Goal: Task Accomplishment & Management: Complete application form

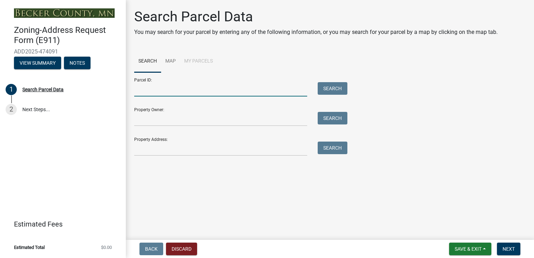
click at [195, 88] on input "Parcel ID:" at bounding box center [220, 89] width 173 height 14
type input "07.0402.000"
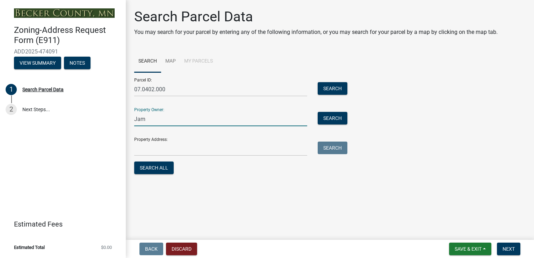
type input "Jamie A Miller"
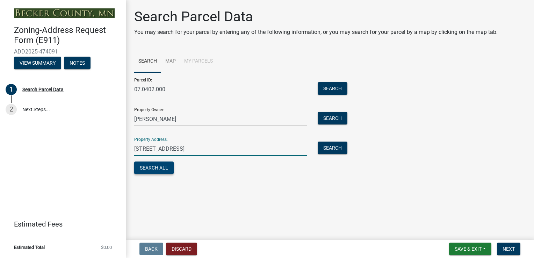
type input "14668 Southshores circle Lake Park"
click at [160, 168] on button "Search All" at bounding box center [153, 167] width 39 height 13
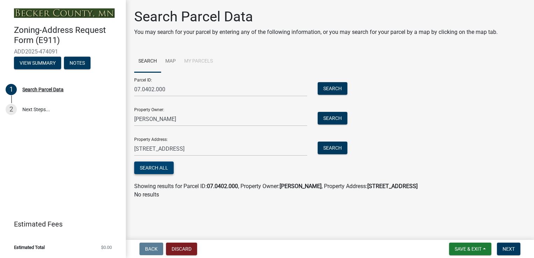
drag, startPoint x: 160, startPoint y: 168, endPoint x: 180, endPoint y: 117, distance: 54.0
click at [180, 117] on form "Parcel ID: 07.0402.000 Search Property Owner: Jamie A Miller Search Property Ad…" at bounding box center [239, 123] width 210 height 103
click at [179, 117] on input "Jamie A Miller" at bounding box center [220, 119] width 173 height 14
click at [280, 140] on div "Property Address: 14668 Southshores circle Lake Park Search" at bounding box center [239, 144] width 210 height 24
drag, startPoint x: 234, startPoint y: 148, endPoint x: 134, endPoint y: 152, distance: 100.0
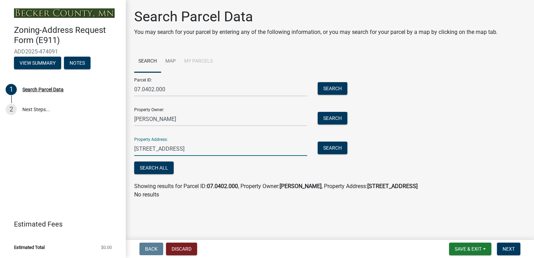
click at [134, 152] on input "14668 Southshores circle Lake Park" at bounding box center [220, 149] width 173 height 14
click at [326, 85] on button "Search" at bounding box center [333, 88] width 30 height 13
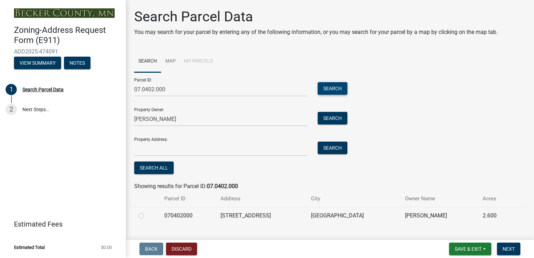
scroll to position [14, 0]
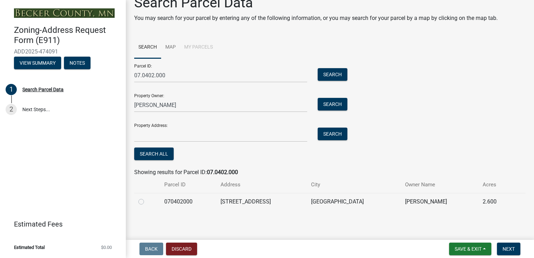
click at [147, 197] on label at bounding box center [147, 197] width 0 height 0
click at [147, 202] on input "radio" at bounding box center [149, 199] width 5 height 5
radio input "true"
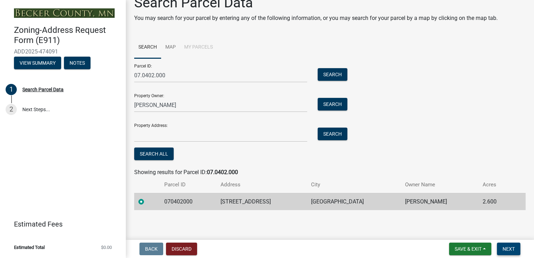
click at [508, 246] on span "Next" at bounding box center [509, 249] width 12 height 6
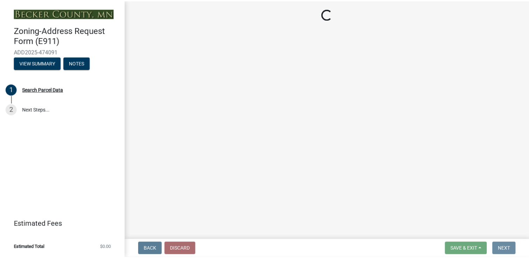
scroll to position [0, 0]
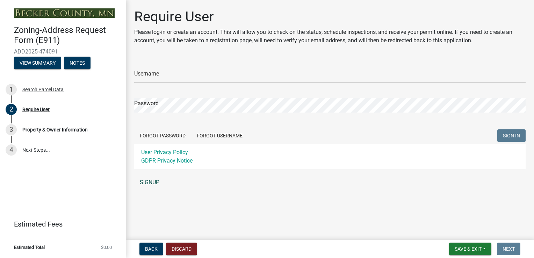
click at [148, 182] on link "SIGNUP" at bounding box center [329, 182] width 391 height 14
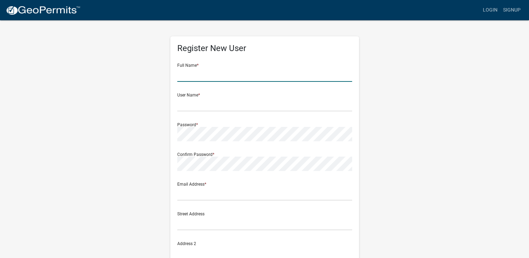
click at [226, 76] on input "text" at bounding box center [264, 74] width 175 height 14
type input "PATTI J MILLER"
type input "[EMAIL_ADDRESS][DOMAIN_NAME]"
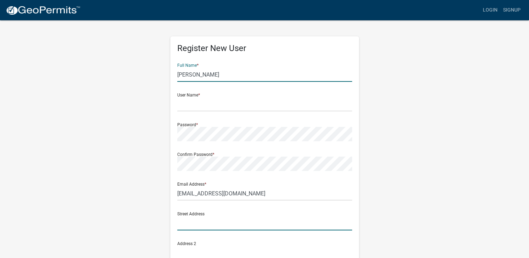
type input "1711 10th Ave. N"
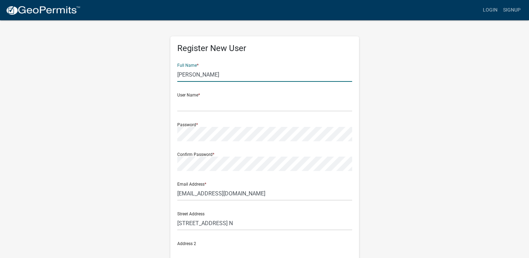
type input "FARGO"
type input "North Dakota"
type input "56560"
type input "7012126765"
click at [189, 102] on input "text" at bounding box center [264, 104] width 175 height 14
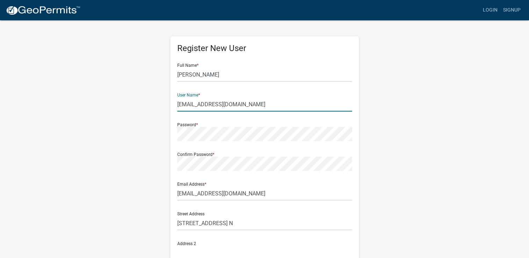
type input "[EMAIL_ADDRESS][DOMAIN_NAME]"
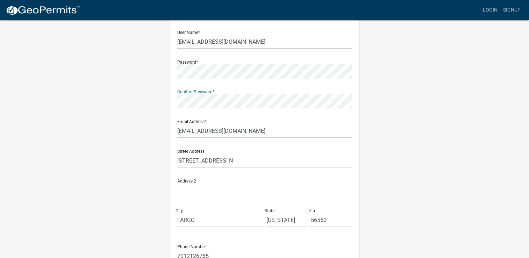
scroll to position [70, 0]
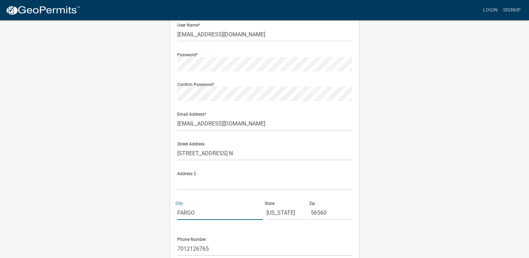
drag, startPoint x: 203, startPoint y: 210, endPoint x: 161, endPoint y: 213, distance: 42.4
click at [161, 213] on div "Register New User Full Name * PATTI J MILLER User Name * sunseekinmama@yahoo.co…" at bounding box center [264, 137] width 398 height 374
type input "moorhead"
type input "mn"
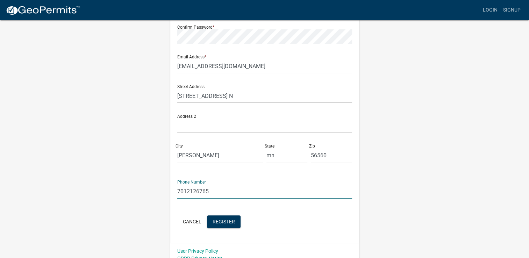
scroll to position [135, 0]
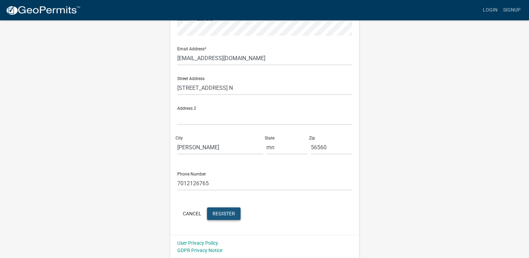
click at [226, 214] on span "Register" at bounding box center [224, 213] width 22 height 6
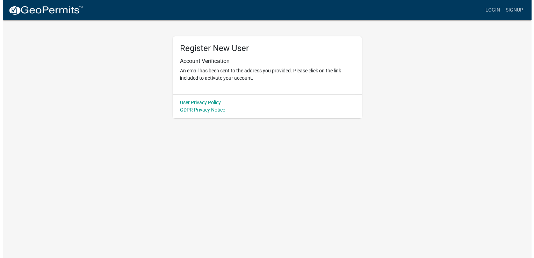
scroll to position [0, 0]
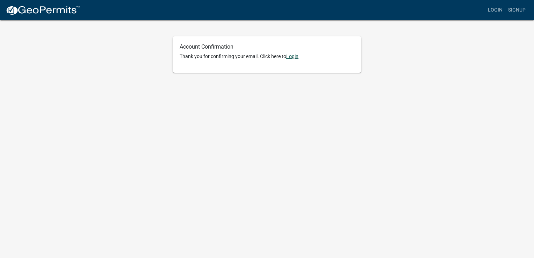
click at [294, 57] on link "Login" at bounding box center [292, 56] width 12 height 6
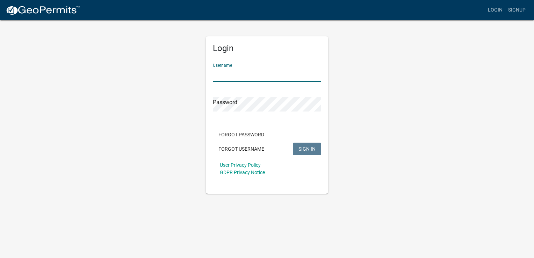
click at [241, 75] on input "Username" at bounding box center [267, 74] width 108 height 14
type input "[EMAIL_ADDRESS][DOMAIN_NAME]"
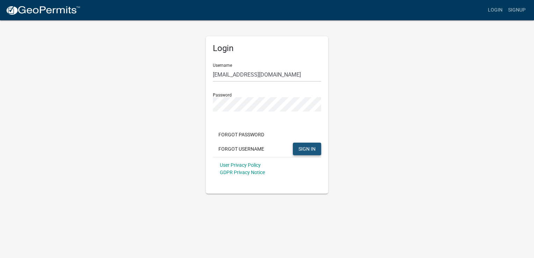
click at [297, 148] on button "SIGN IN" at bounding box center [307, 149] width 28 height 13
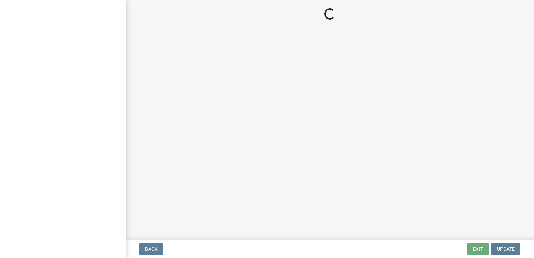
select select "dad9cfe9-136a-4cf0-93b3-445bcb37d873"
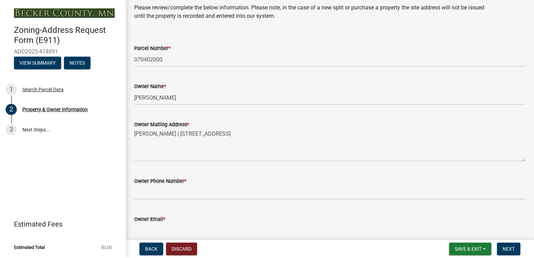
scroll to position [70, 0]
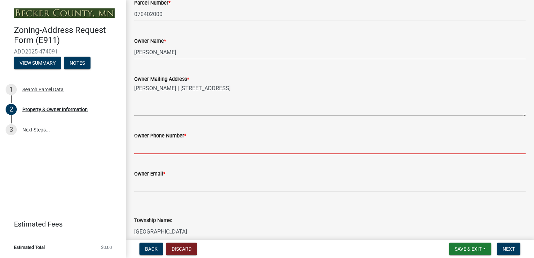
click at [199, 145] on input "Owner Phone Number *" at bounding box center [329, 147] width 391 height 14
type input "7012126765"
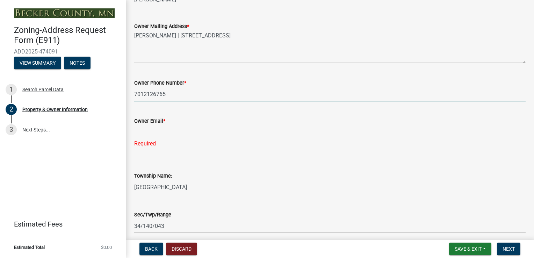
scroll to position [140, 0]
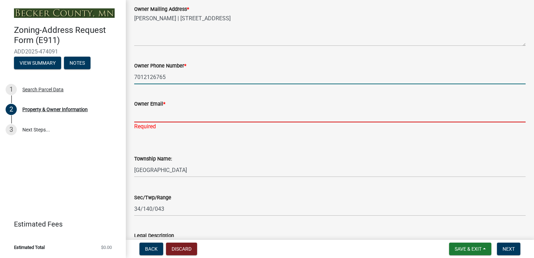
click at [173, 115] on input "Owner Email *" at bounding box center [329, 115] width 391 height 14
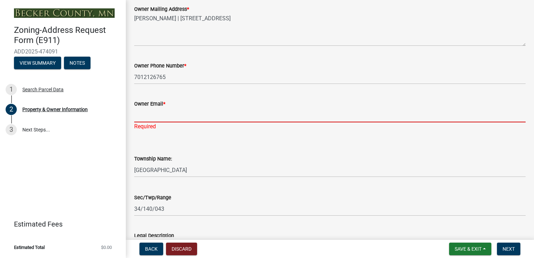
type input "[EMAIL_ADDRESS][DOMAIN_NAME]"
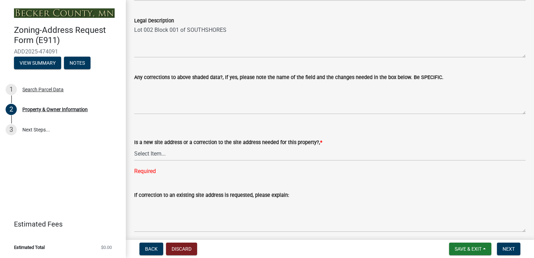
scroll to position [350, 0]
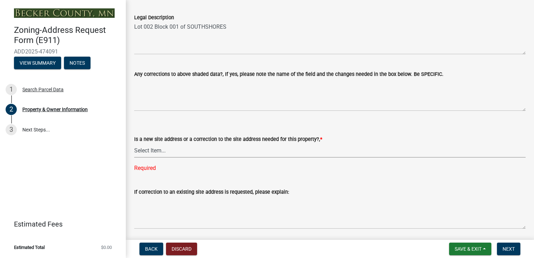
click at [166, 148] on select "Select Item... New Site Address Needed Correction to Site Address Needed I alre…" at bounding box center [329, 150] width 391 height 14
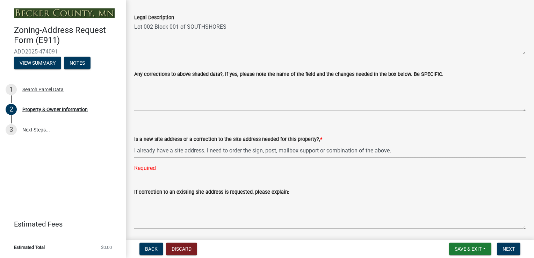
click at [134, 143] on select "Select Item... New Site Address Needed Correction to Site Address Needed I alre…" at bounding box center [329, 150] width 391 height 14
select select "9713d348-d2a0-499f-b5a4-c0ec60c22a78"
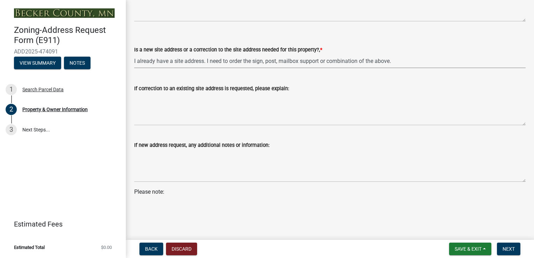
scroll to position [439, 0]
click at [158, 203] on p "Please note:" at bounding box center [329, 196] width 391 height 17
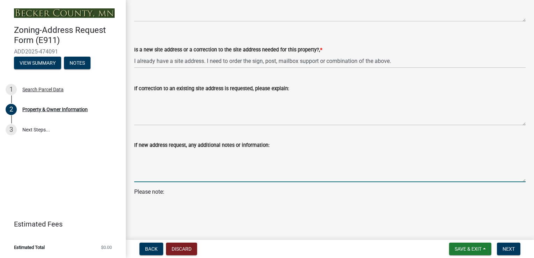
click at [179, 157] on textarea "If new address request, any additional notes or information:" at bounding box center [329, 165] width 391 height 33
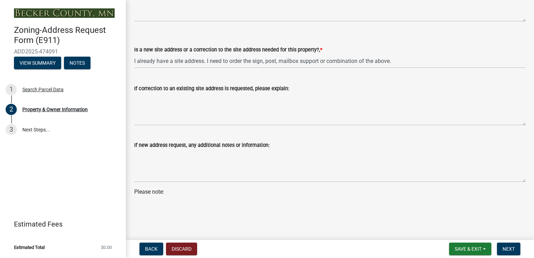
click at [161, 202] on p "Please note:" at bounding box center [329, 196] width 391 height 17
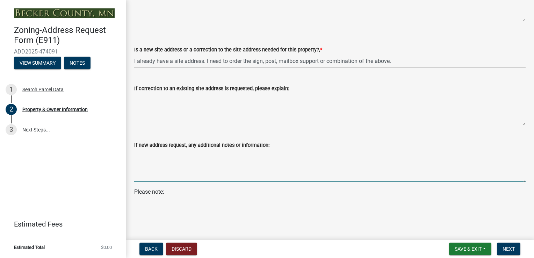
click at [170, 159] on textarea "If new address request, any additional notes or information:" at bounding box center [329, 165] width 391 height 33
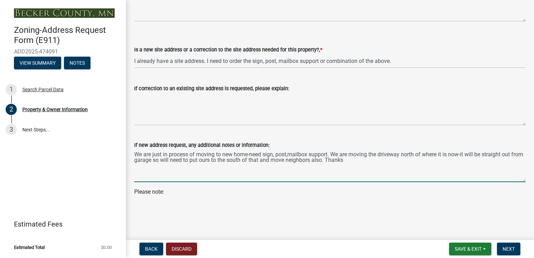
type textarea "We are just in process of moving to new home-need sign, post,mailbox support. W…"
click at [152, 209] on wm-data-entity-input "Please note:" at bounding box center [329, 199] width 391 height 22
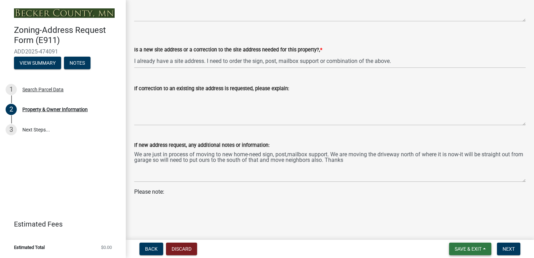
click at [470, 247] on span "Save & Exit" at bounding box center [468, 249] width 27 height 6
click at [502, 218] on main "Property & Owner Information Please review/complete the below information. Plea…" at bounding box center [330, 118] width 408 height 237
click at [509, 248] on span "Next" at bounding box center [509, 249] width 12 height 6
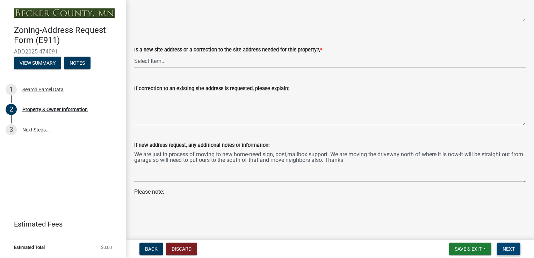
scroll to position [0, 0]
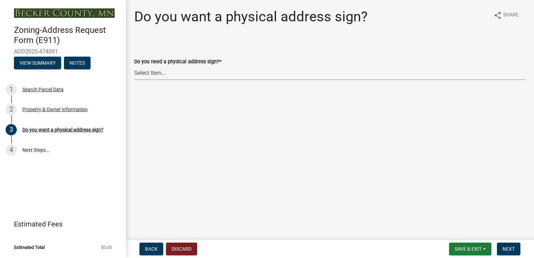
click at [161, 74] on select "Select Item... No sign needed. Please just email me my new address. Yes, I need…" at bounding box center [329, 73] width 391 height 14
click at [134, 66] on select "Select Item... No sign needed. Please just email me my new address. Yes, I need…" at bounding box center [329, 73] width 391 height 14
select select "e0d83106-b8a0-4213-8b37-9ca0094bb326"
click at [508, 249] on span "Next" at bounding box center [509, 249] width 12 height 6
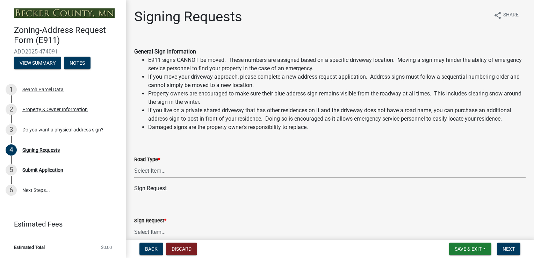
click at [151, 171] on select "Select Item... Private Easement Public / [GEOGRAPHIC_DATA]" at bounding box center [329, 171] width 391 height 14
click at [134, 164] on select "Select Item... Private Easement Public / [GEOGRAPHIC_DATA]" at bounding box center [329, 171] width 391 height 14
select select "59ebb622-b26c-47b0-ac7c-13ae008290a6"
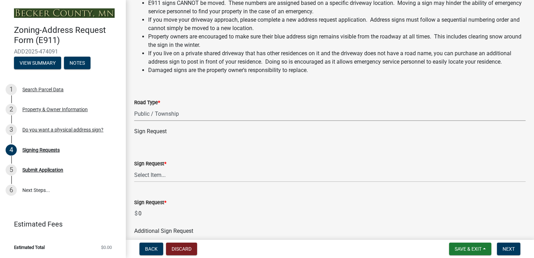
scroll to position [70, 0]
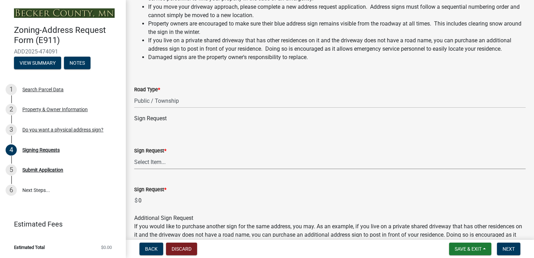
click at [163, 163] on select "Select Item... $12 - I only need a post (no sign or installation). $25 - I only…" at bounding box center [329, 162] width 391 height 14
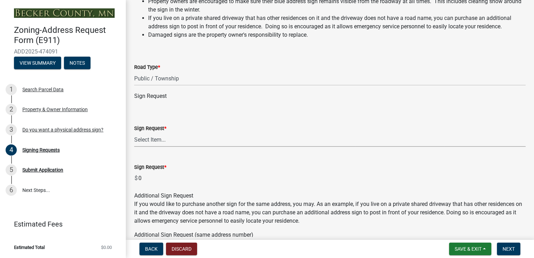
scroll to position [105, 0]
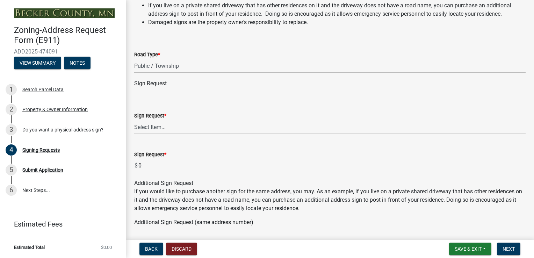
click at [160, 125] on select "Select Item... $12 - I only need a post (no sign or installation). $25 - I only…" at bounding box center [329, 127] width 391 height 14
click at [134, 120] on select "Select Item... $12 - I only need a post (no sign or installation). $25 - I only…" at bounding box center [329, 127] width 391 height 14
select select "9be1d10c-73ea-4d51-99c5-7418e6c4c8e0"
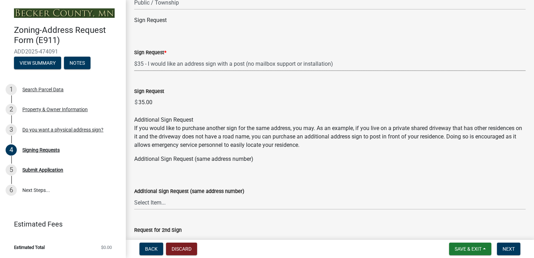
scroll to position [210, 0]
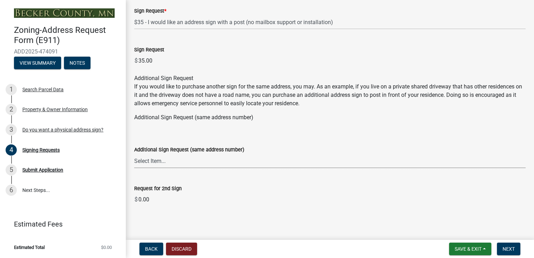
click at [155, 160] on select "Select Item... $25 - I would like an additional address sign for the same addre…" at bounding box center [329, 161] width 391 height 14
click at [348, 113] on div "Additional Sign Request (same address number)" at bounding box center [329, 117] width 391 height 8
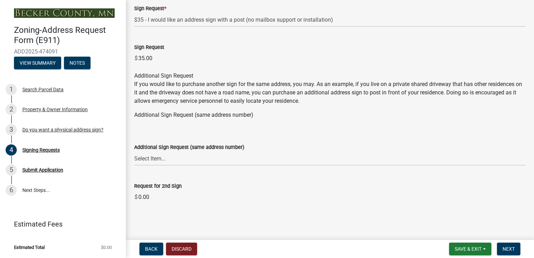
scroll to position [213, 0]
click at [513, 249] on span "Next" at bounding box center [509, 249] width 12 height 6
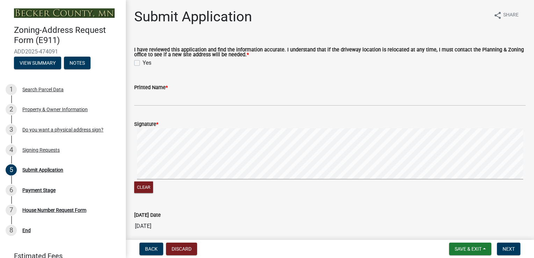
click at [143, 64] on label "Yes" at bounding box center [147, 63] width 9 height 8
click at [143, 63] on input "Yes" at bounding box center [145, 61] width 5 height 5
checkbox input "true"
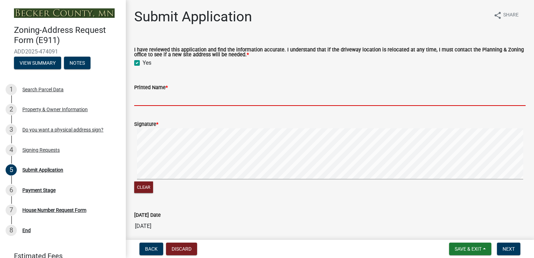
click at [149, 103] on input "Printed Name *" at bounding box center [329, 99] width 391 height 14
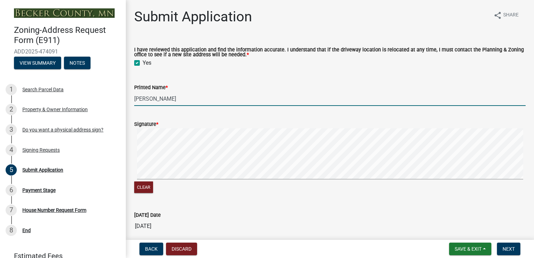
type input "[PERSON_NAME]"
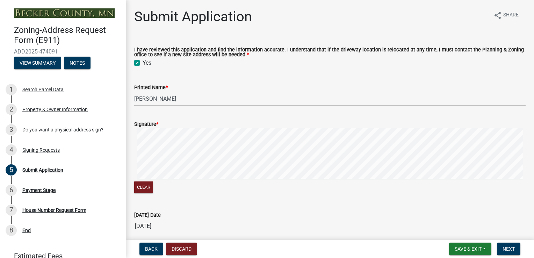
click at [189, 215] on div "[DATE] Date" at bounding box center [329, 215] width 391 height 8
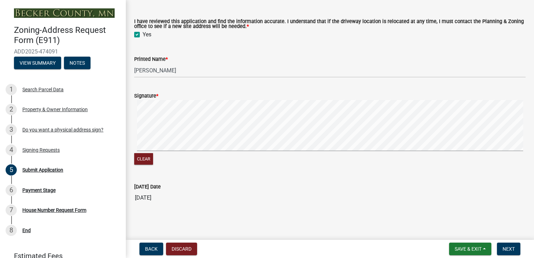
scroll to position [29, 0]
click at [507, 249] on span "Next" at bounding box center [509, 249] width 12 height 6
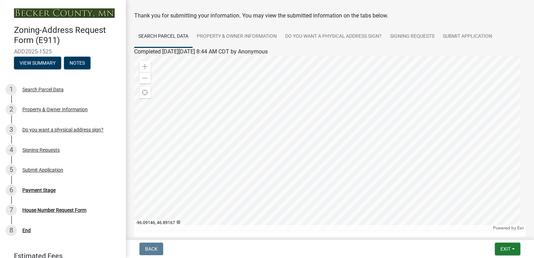
scroll to position [0, 0]
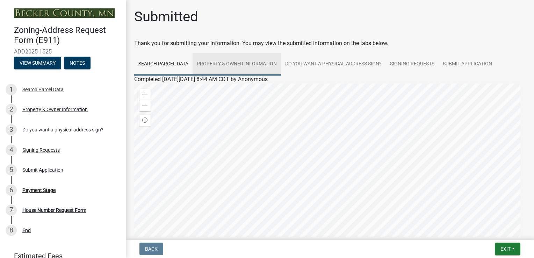
click at [257, 61] on link "Property & Owner Information" at bounding box center [237, 64] width 88 height 22
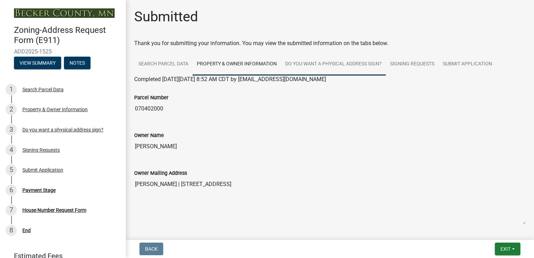
click at [337, 63] on link "Do you want a physical address sign?" at bounding box center [333, 64] width 105 height 22
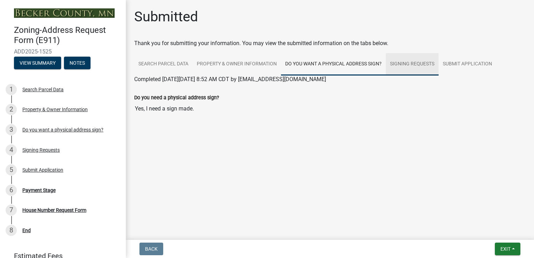
click at [420, 64] on link "Signing Requests" at bounding box center [412, 64] width 53 height 22
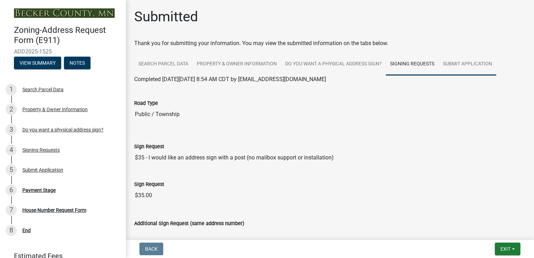
click at [469, 65] on link "Submit Application" at bounding box center [468, 64] width 58 height 22
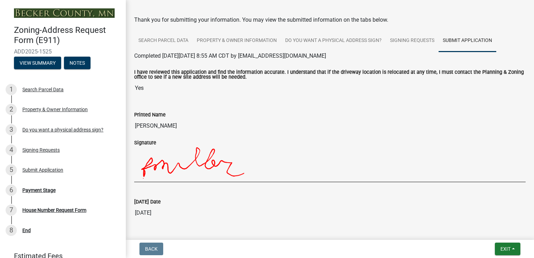
scroll to position [47, 0]
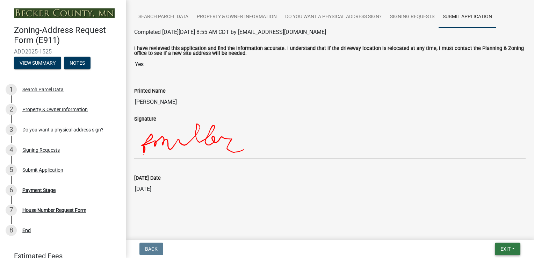
click at [506, 249] on span "Exit" at bounding box center [506, 249] width 10 height 6
click at [497, 230] on button "Save & Exit" at bounding box center [493, 230] width 56 height 17
